Goal: Information Seeking & Learning: Learn about a topic

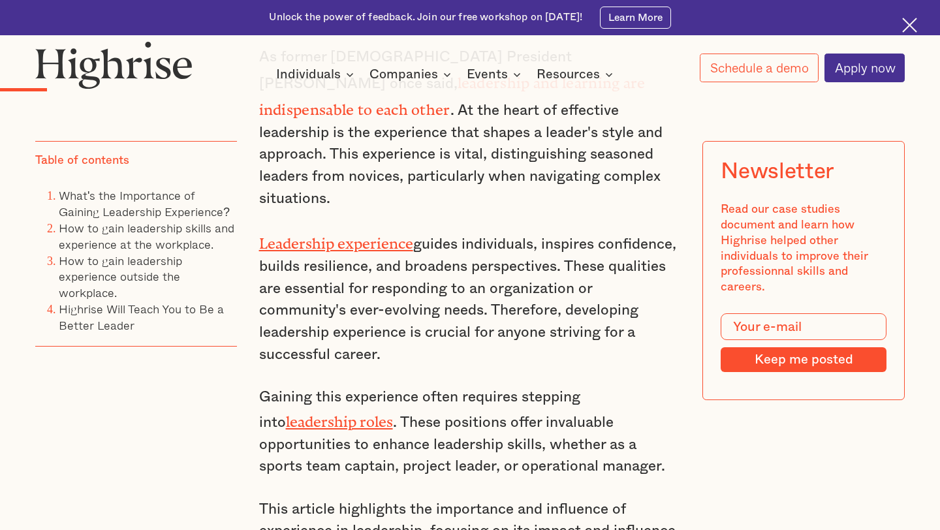
scroll to position [1024, 0]
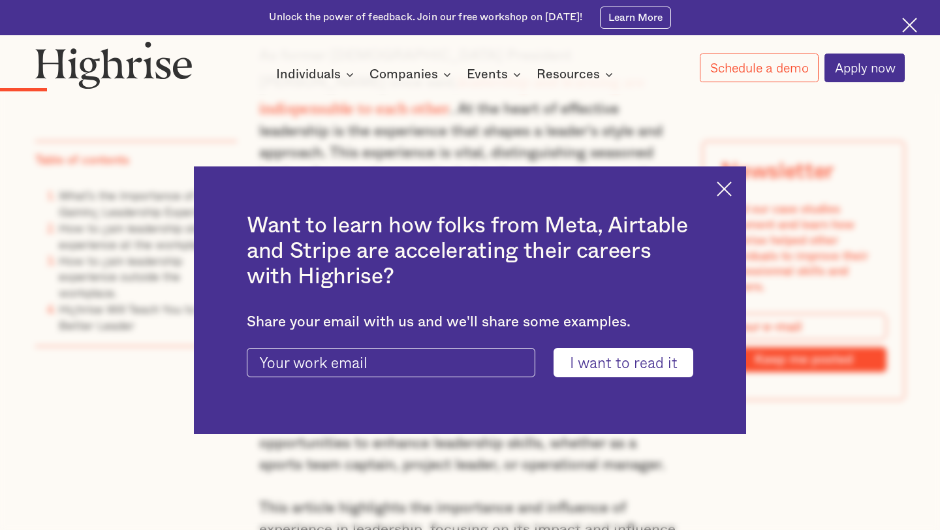
click at [723, 191] on img at bounding box center [724, 189] width 15 height 15
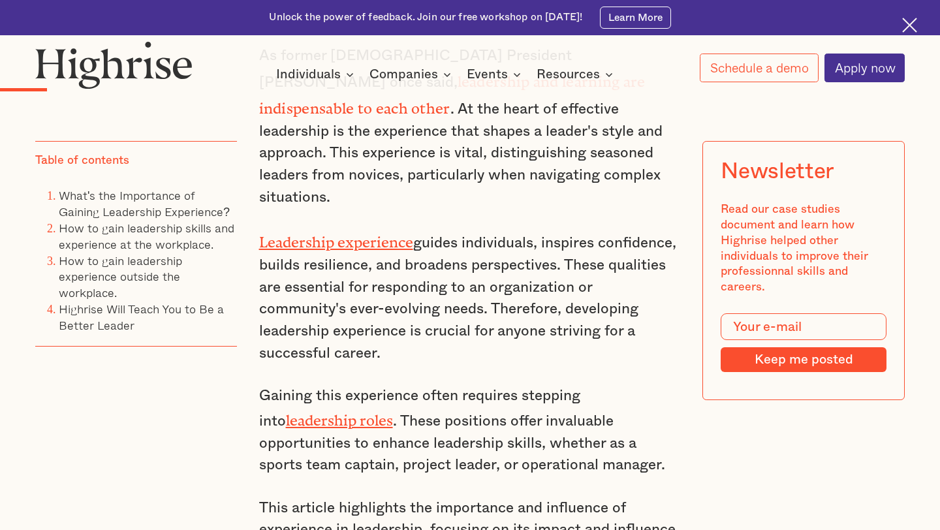
drag, startPoint x: 256, startPoint y: 208, endPoint x: 345, endPoint y: 321, distance: 144.6
copy p "Leadership experience guides individuals, inspires confidence, builds resilienc…"
click at [177, 416] on div "Table of contents What's the Importance of Gaining Leadership Experience? How t…" at bounding box center [136, 288] width 202 height 294
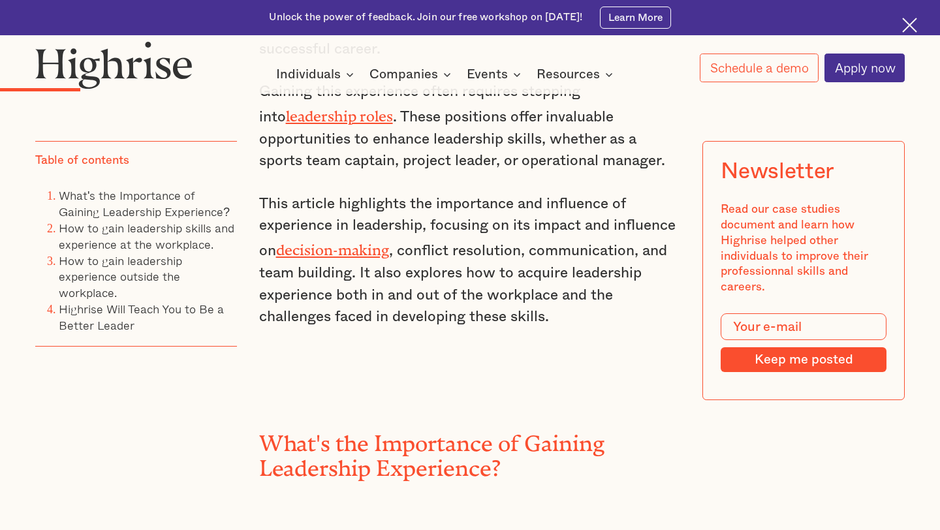
scroll to position [1340, 0]
